Goal: Transaction & Acquisition: Purchase product/service

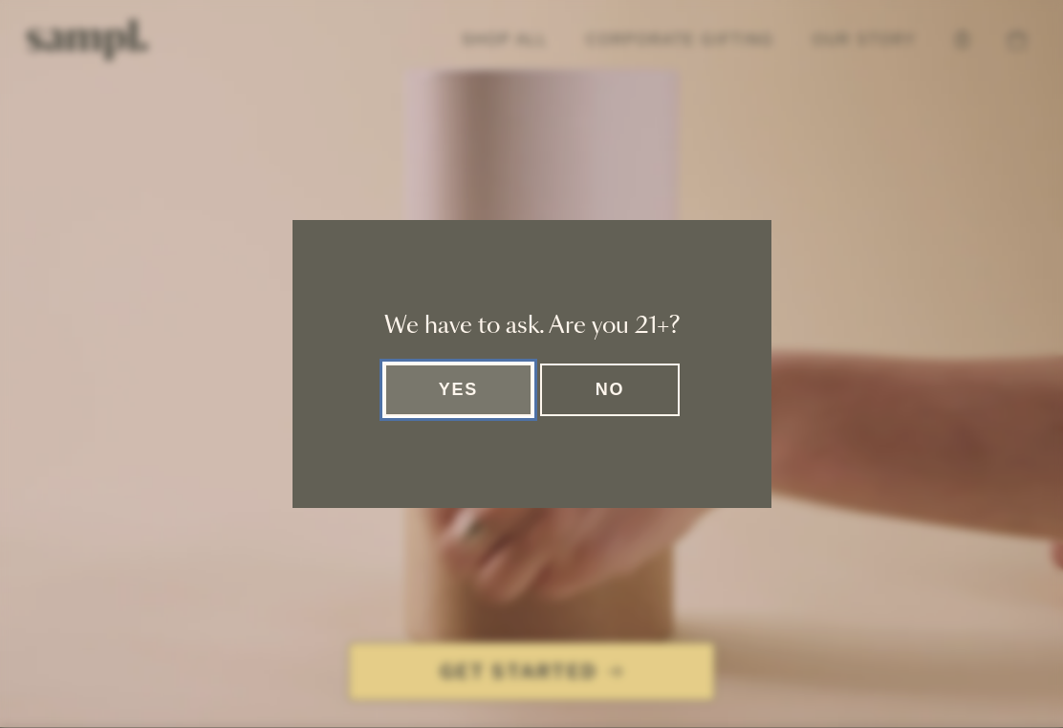
click at [413, 402] on button "Yes" at bounding box center [458, 389] width 149 height 53
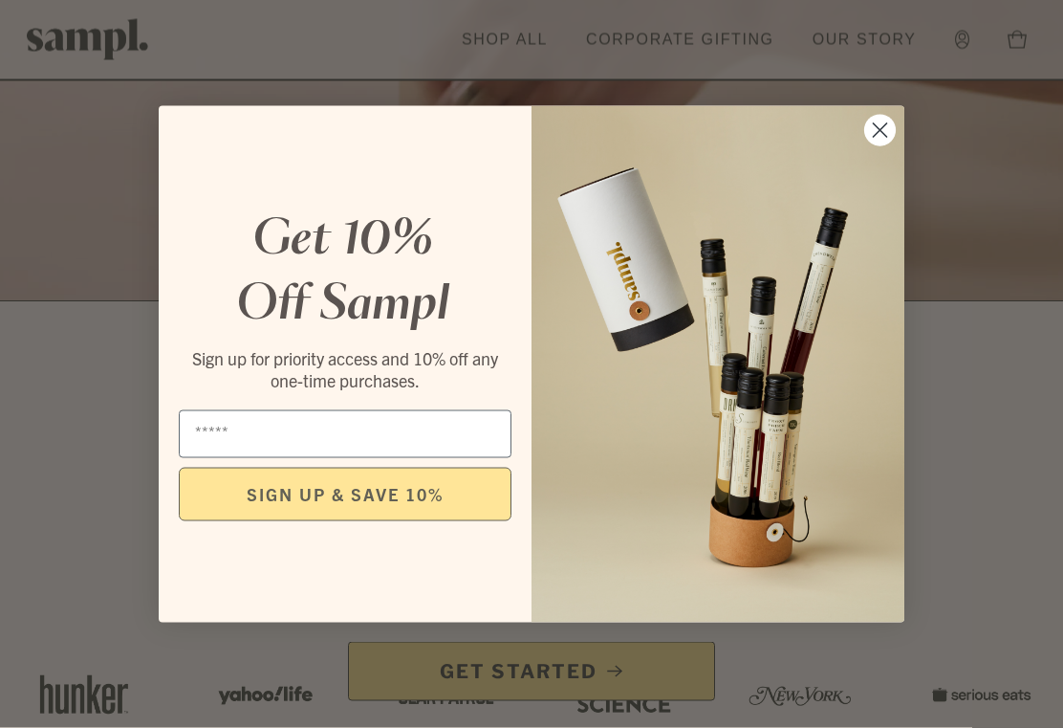
scroll to position [455, 0]
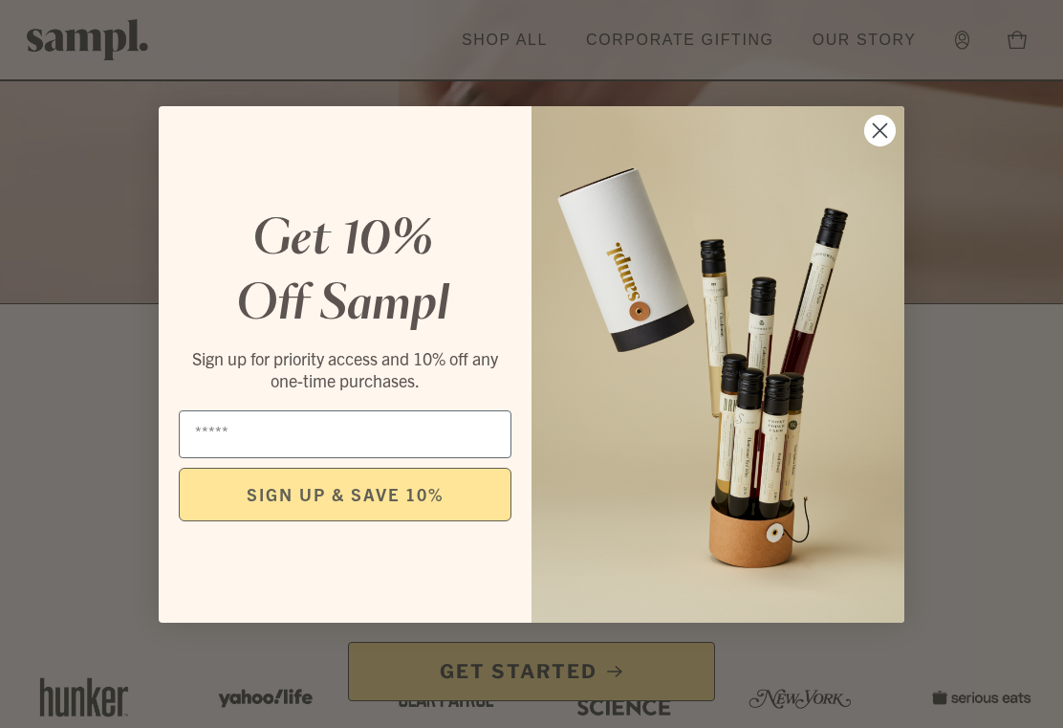
click at [878, 164] on img "POPUP Form" at bounding box center [718, 364] width 373 height 516
click at [884, 145] on circle "Close dialog" at bounding box center [881, 130] width 32 height 32
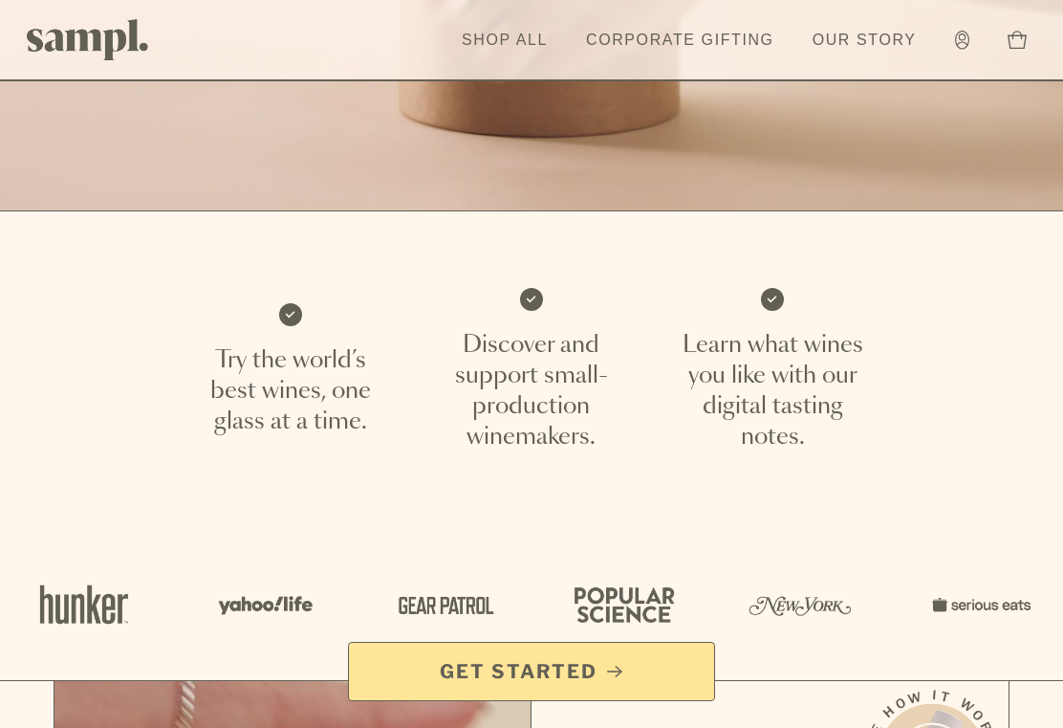
scroll to position [547, 0]
click at [769, 386] on p "Learn what wines you like with our digital tasting notes." at bounding box center [772, 392] width 195 height 122
click at [770, 389] on p "Learn what wines you like with our digital tasting notes." at bounding box center [772, 392] width 195 height 122
click at [510, 685] on span "Get Started" at bounding box center [519, 671] width 158 height 27
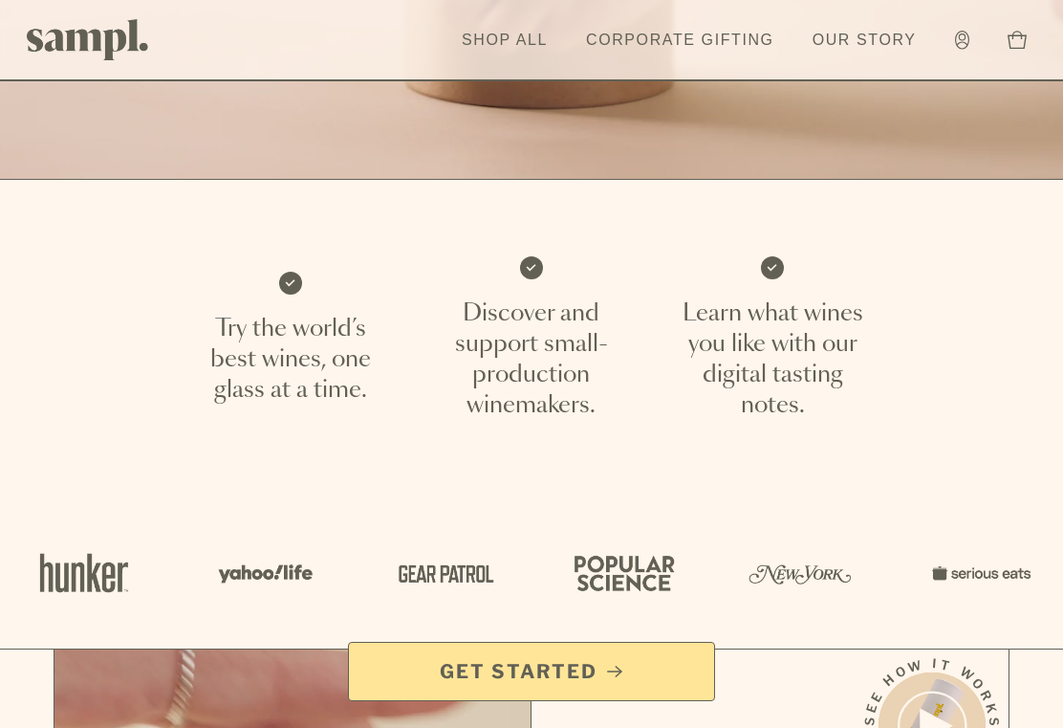
scroll to position [580, 0]
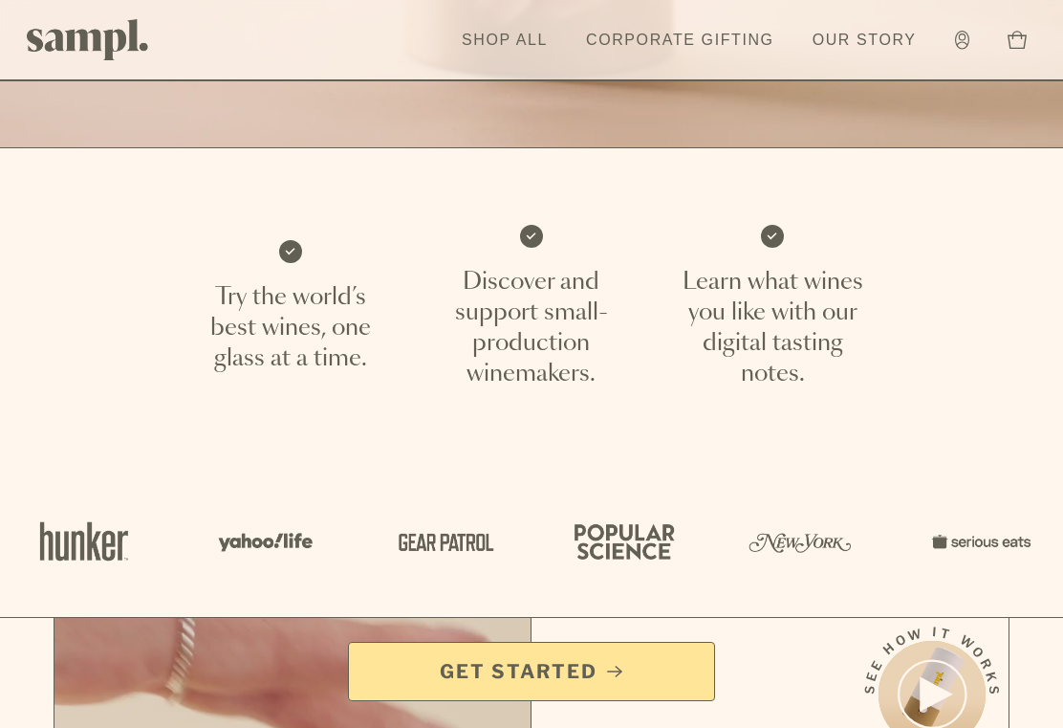
click at [768, 238] on icon at bounding box center [772, 236] width 11 height 9
click at [780, 334] on p "Learn what wines you like with our digital tasting notes." at bounding box center [772, 328] width 195 height 122
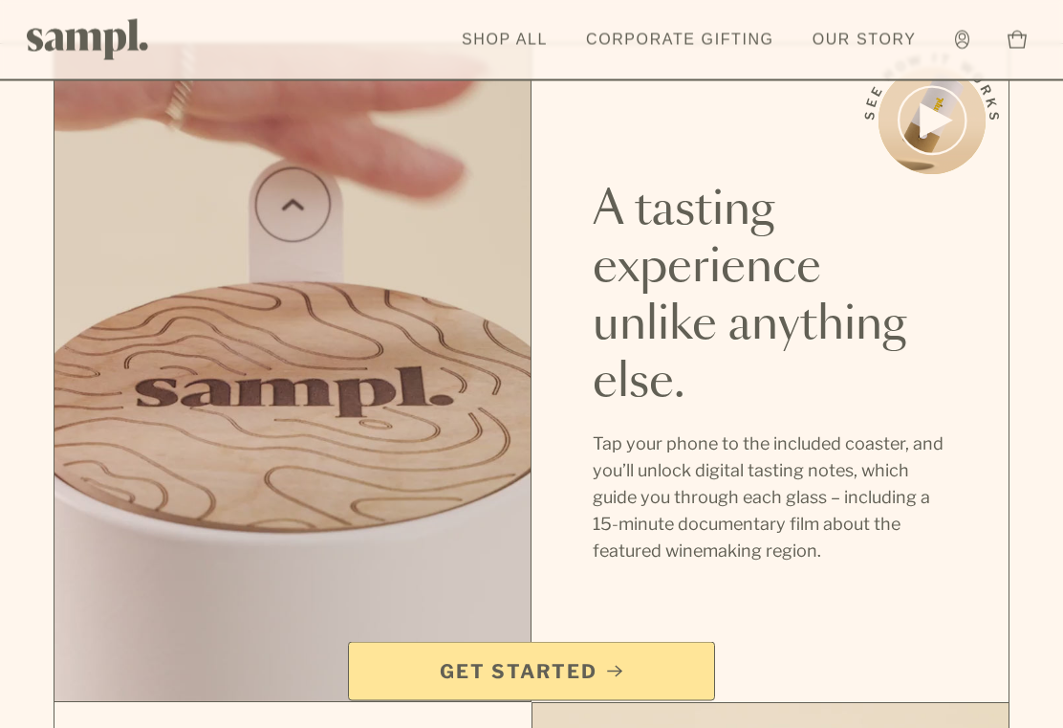
scroll to position [1119, 0]
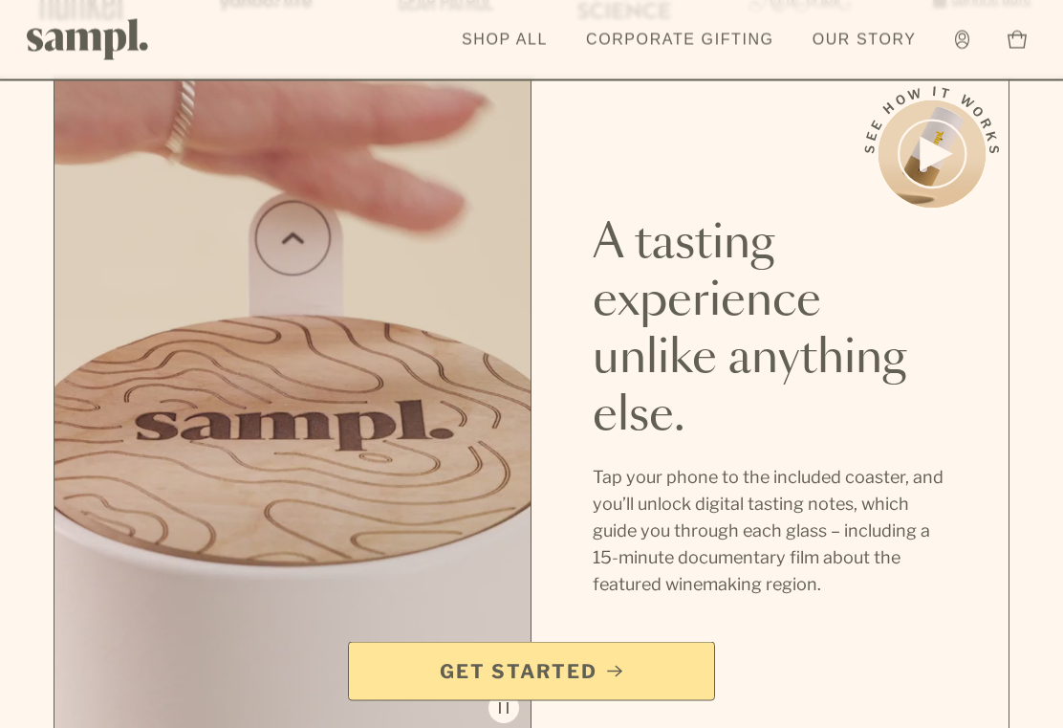
click at [493, 669] on span "Get Started" at bounding box center [519, 671] width 158 height 27
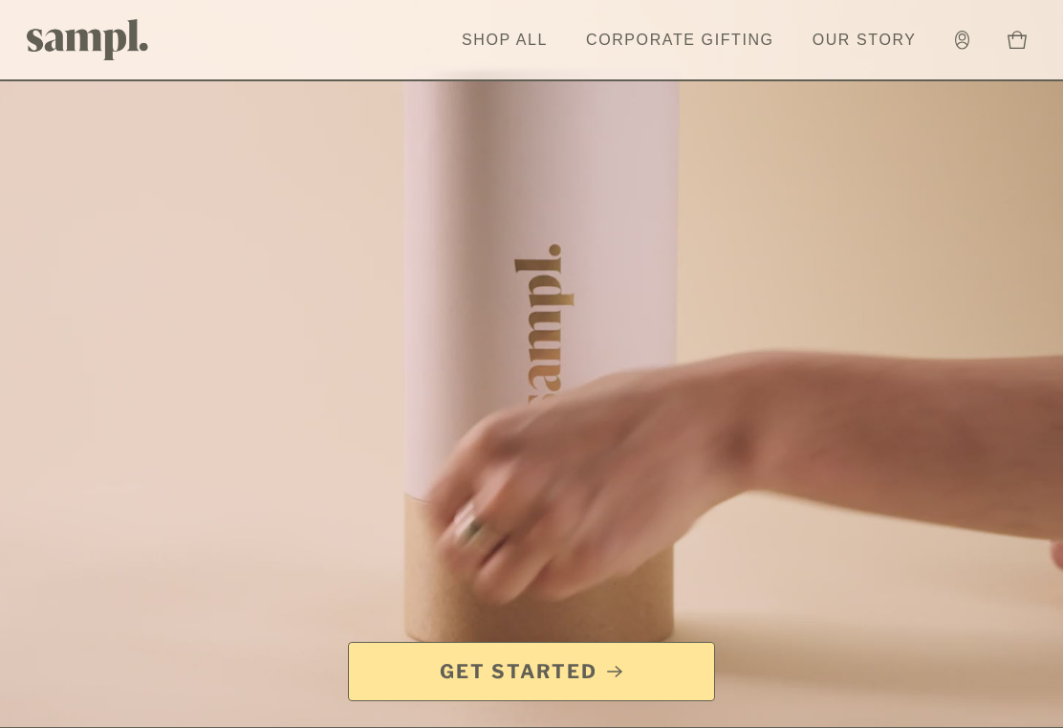
scroll to position [1120, 0]
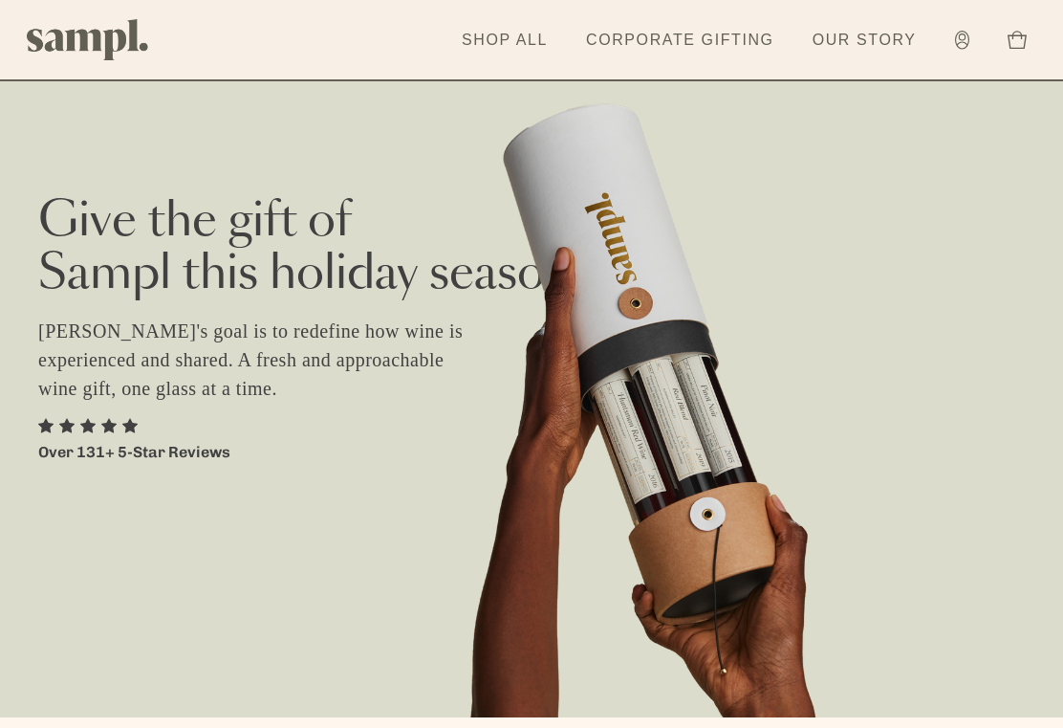
click at [480, 48] on link "Shop All" at bounding box center [504, 40] width 105 height 42
